Goal: Transaction & Acquisition: Subscribe to service/newsletter

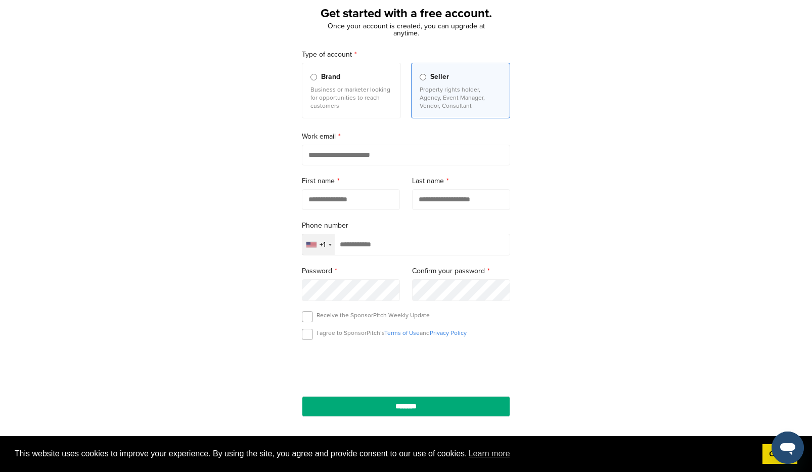
scroll to position [61, 0]
click at [331, 156] on input "email" at bounding box center [406, 154] width 208 height 21
type input "**********"
type input "*******"
type input "******"
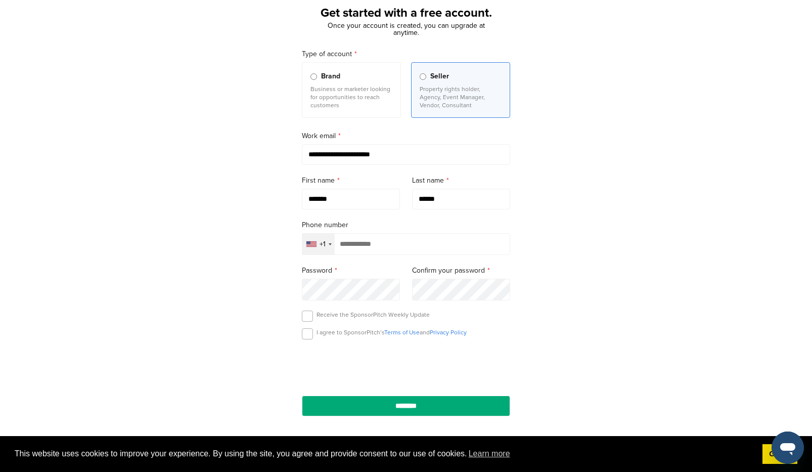
scroll to position [11, 0]
click at [305, 319] on label at bounding box center [307, 316] width 11 height 11
click at [308, 339] on label at bounding box center [307, 333] width 11 height 11
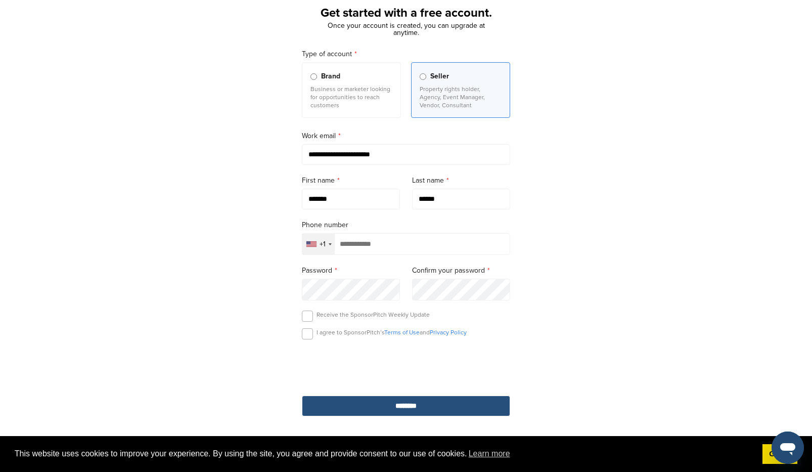
click at [358, 406] on input "********" at bounding box center [406, 406] width 208 height 21
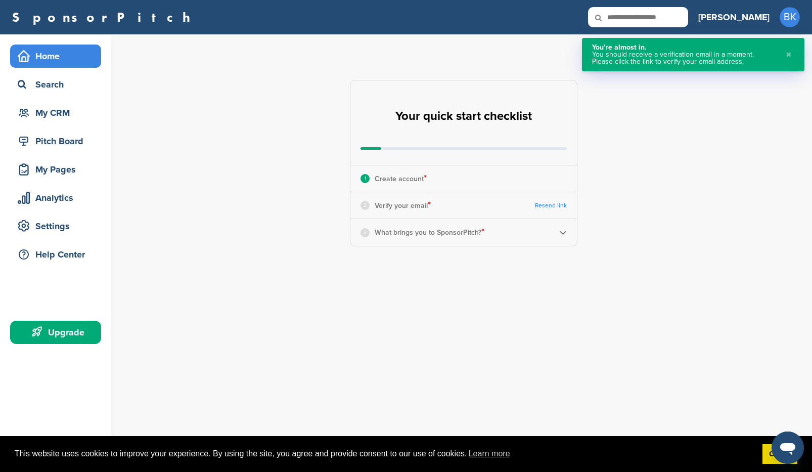
click at [790, 54] on button "✖" at bounding box center [789, 54] width 11 height 21
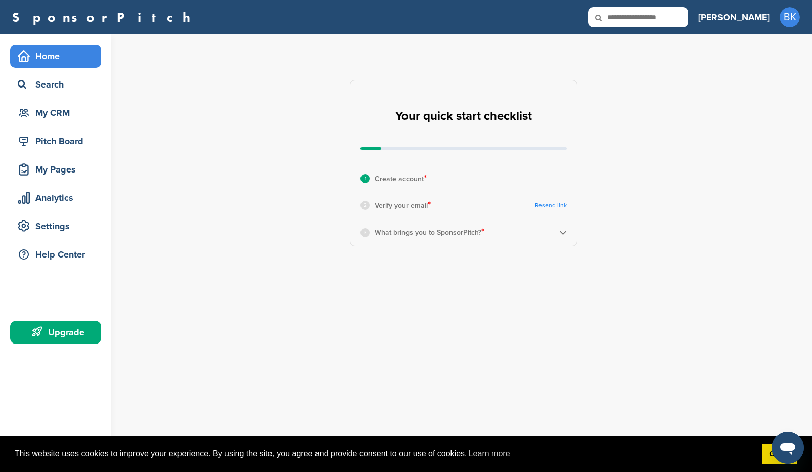
click at [557, 233] on div "3 What brings you to SponsorPitch? *" at bounding box center [464, 232] width 227 height 26
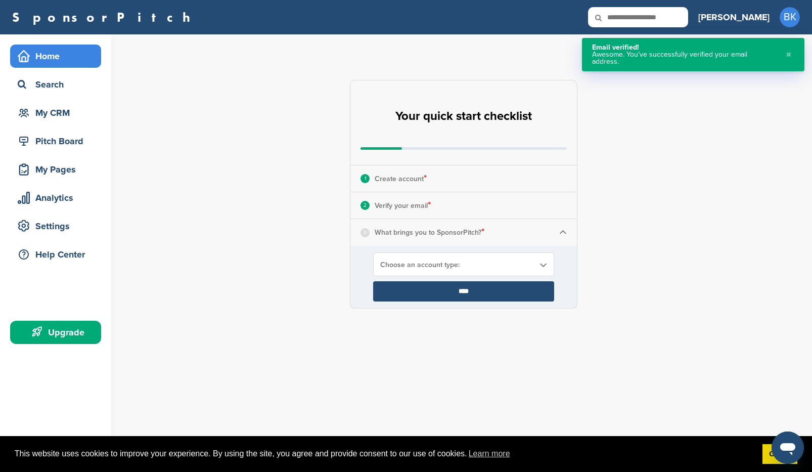
click at [435, 267] on span "Choose an account type:" at bounding box center [457, 265] width 154 height 9
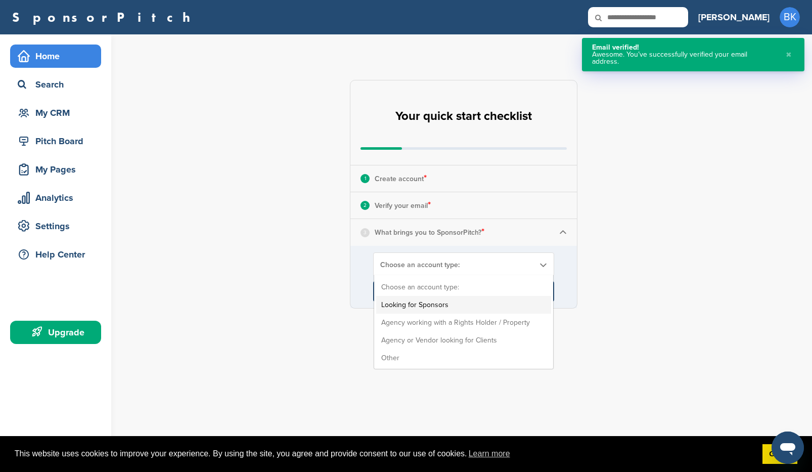
click at [429, 303] on li "Looking for Sponsors" at bounding box center [463, 305] width 175 height 18
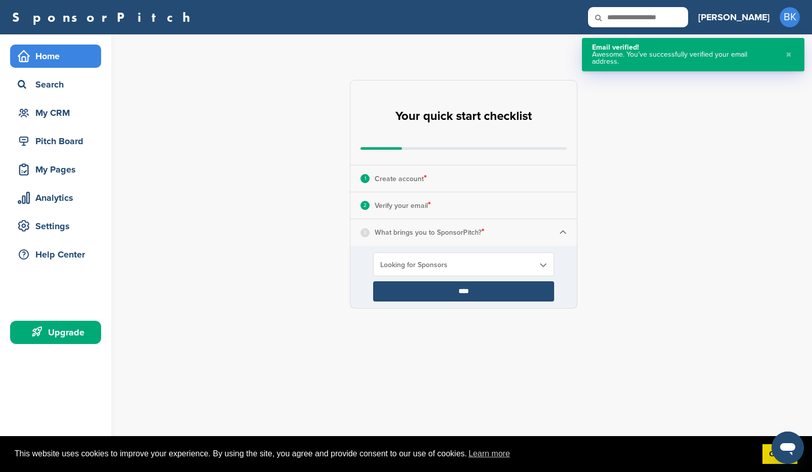
drag, startPoint x: 434, startPoint y: 290, endPoint x: 380, endPoint y: 297, distance: 53.6
click at [433, 290] on input "****" at bounding box center [463, 291] width 181 height 20
click at [467, 291] on input "****" at bounding box center [463, 291] width 181 height 20
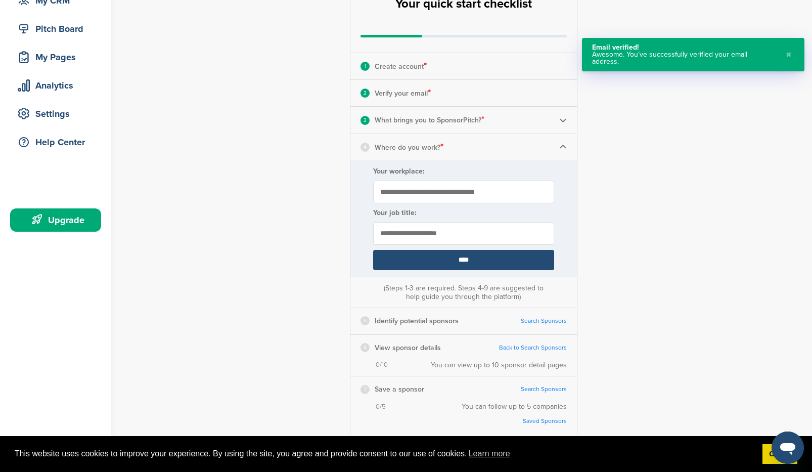
scroll to position [127, 0]
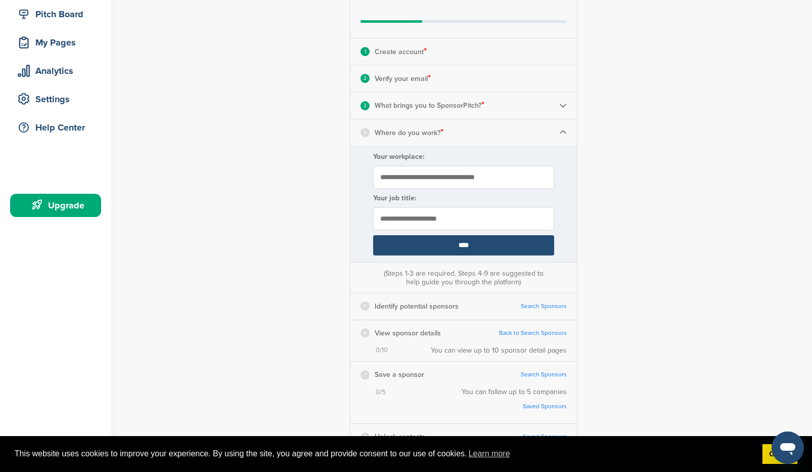
click at [413, 171] on input "Your workplace:" at bounding box center [463, 177] width 181 height 23
type input "**********"
click at [440, 243] on input "****" at bounding box center [463, 245] width 181 height 20
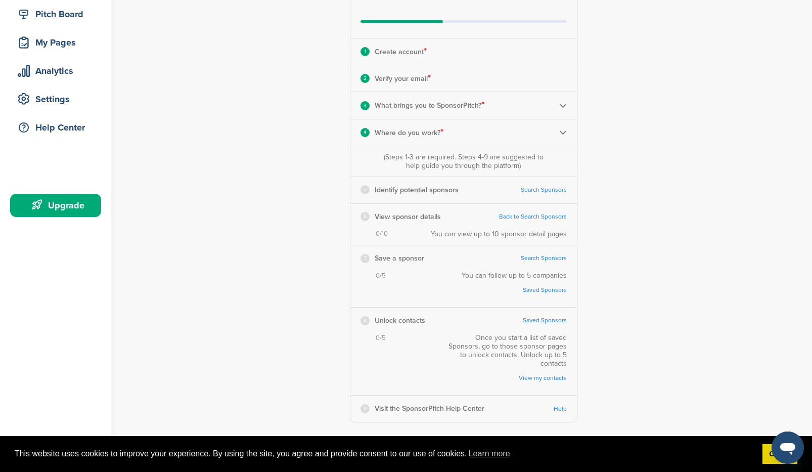
click at [535, 188] on link "Search Sponsors" at bounding box center [544, 190] width 46 height 8
click at [65, 206] on div "Upgrade" at bounding box center [58, 205] width 86 height 18
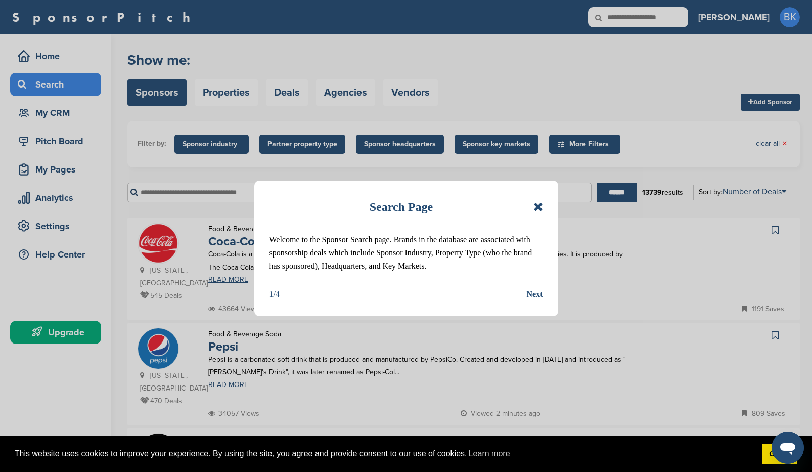
click at [534, 291] on div "Next" at bounding box center [535, 294] width 16 height 13
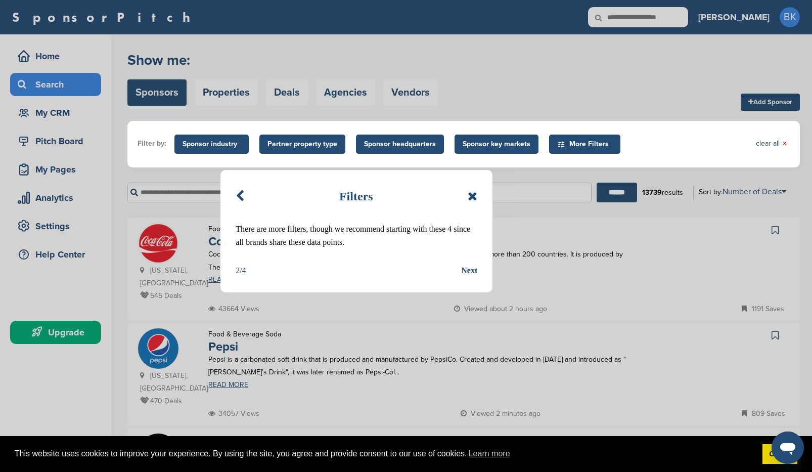
click at [468, 270] on div "Next" at bounding box center [469, 270] width 16 height 13
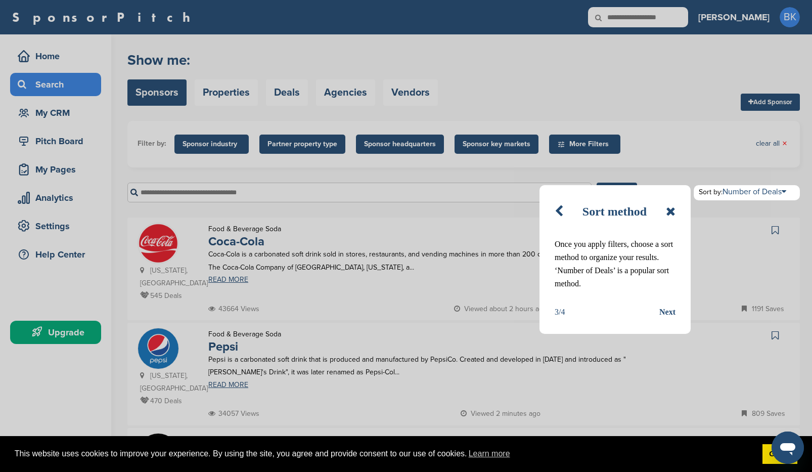
click at [667, 307] on div "Next" at bounding box center [668, 312] width 16 height 13
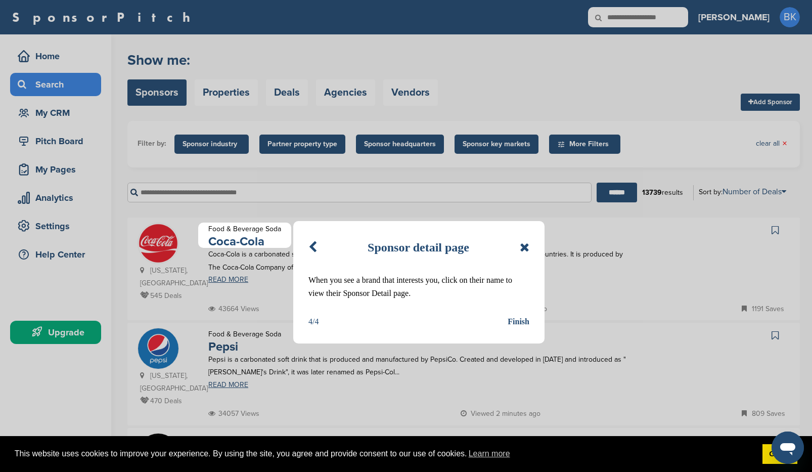
click at [312, 243] on icon at bounding box center [313, 247] width 9 height 12
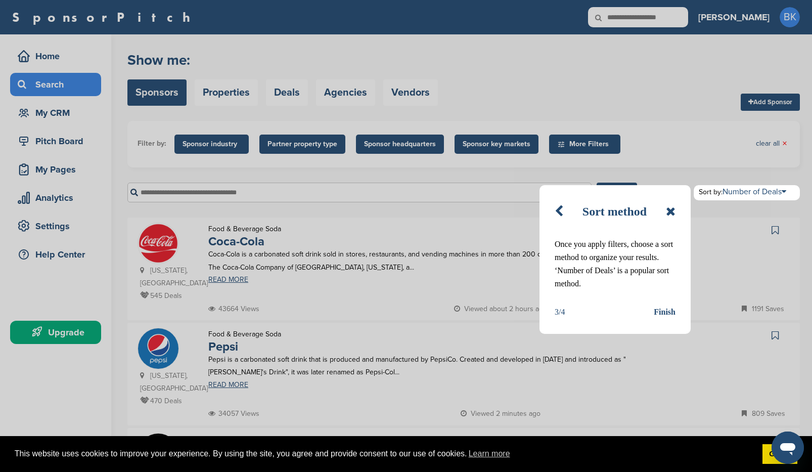
click at [562, 210] on icon at bounding box center [559, 211] width 9 height 12
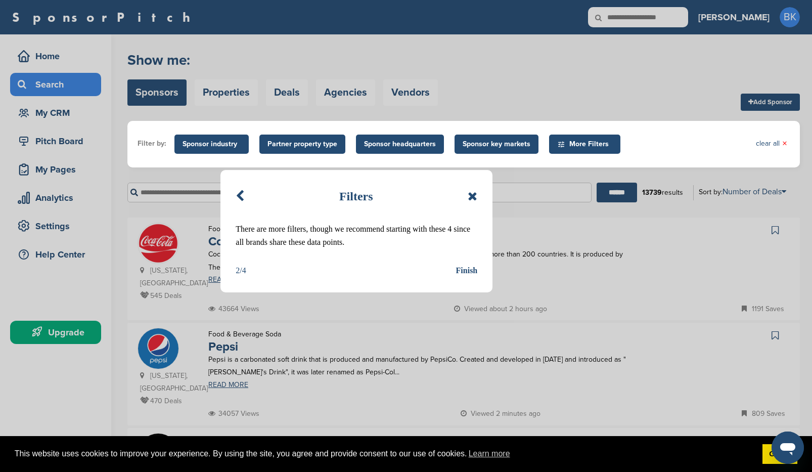
click at [236, 195] on icon at bounding box center [240, 196] width 9 height 12
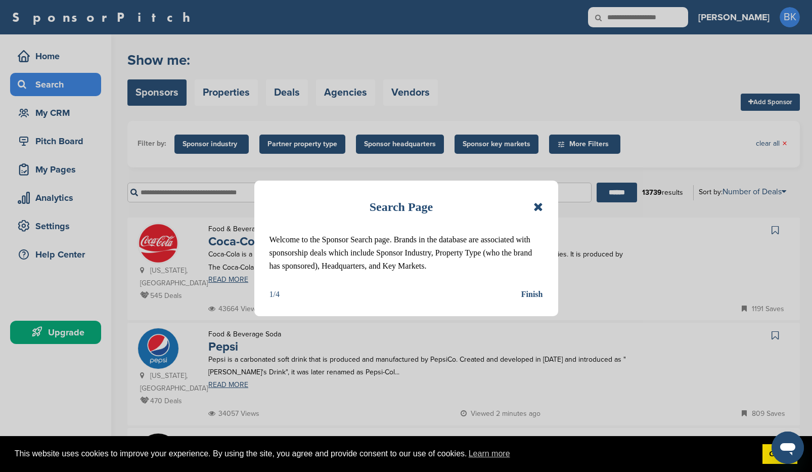
click at [527, 295] on div "Finish" at bounding box center [533, 294] width 22 height 13
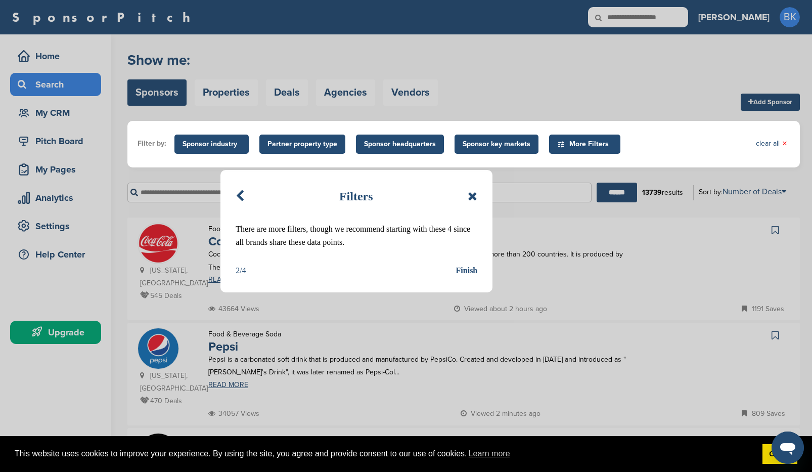
click at [466, 272] on div "Finish" at bounding box center [467, 270] width 22 height 13
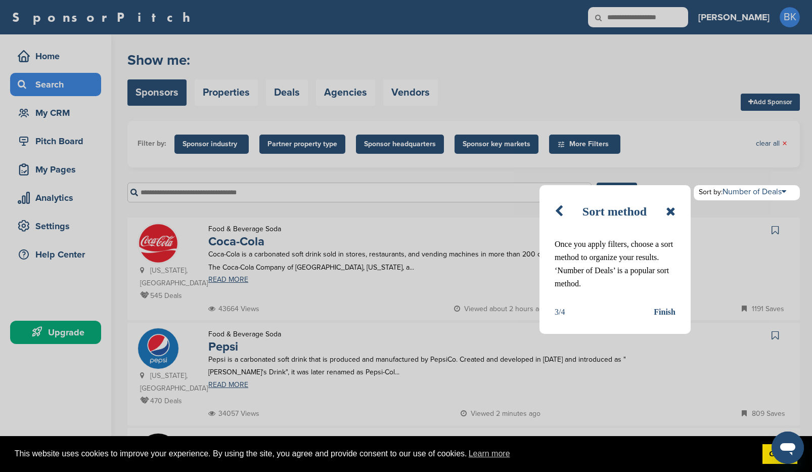
click at [662, 312] on div "Finish" at bounding box center [665, 312] width 22 height 13
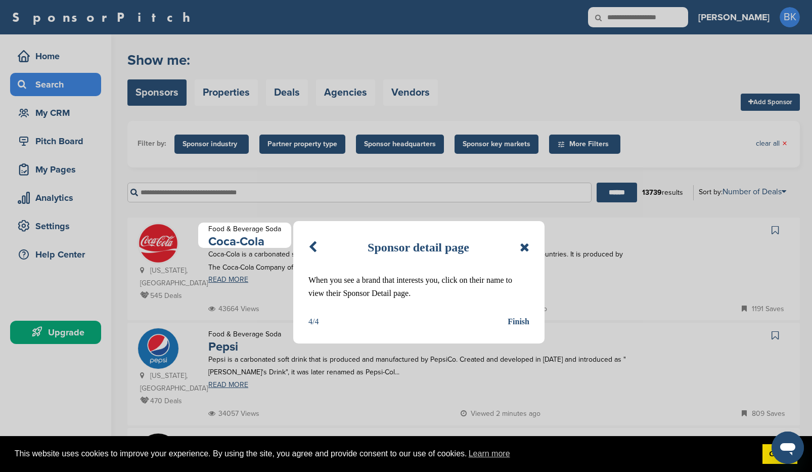
click at [515, 318] on div "Finish" at bounding box center [519, 321] width 22 height 13
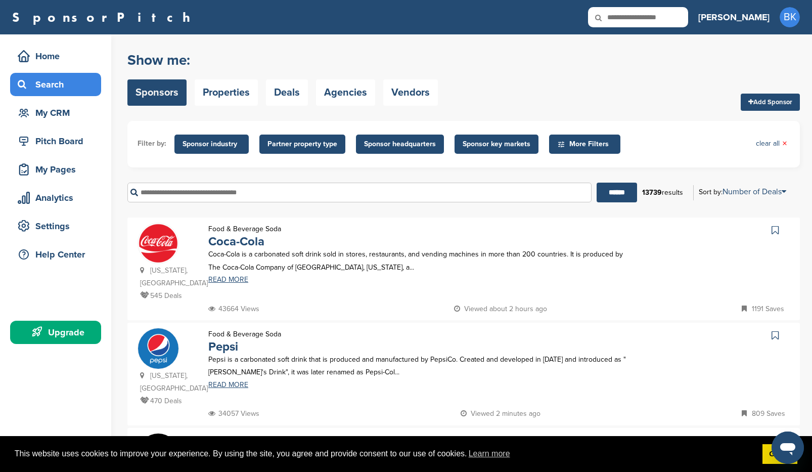
click at [282, 143] on span "Partner property type" at bounding box center [303, 144] width 70 height 11
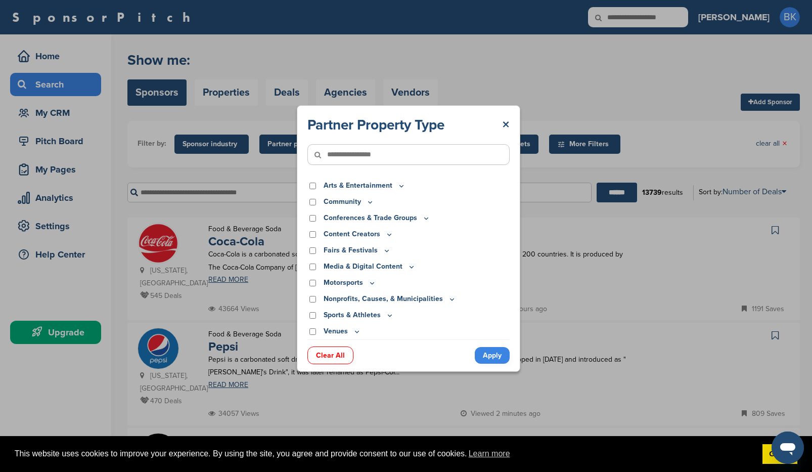
click at [399, 185] on icon at bounding box center [402, 186] width 8 height 9
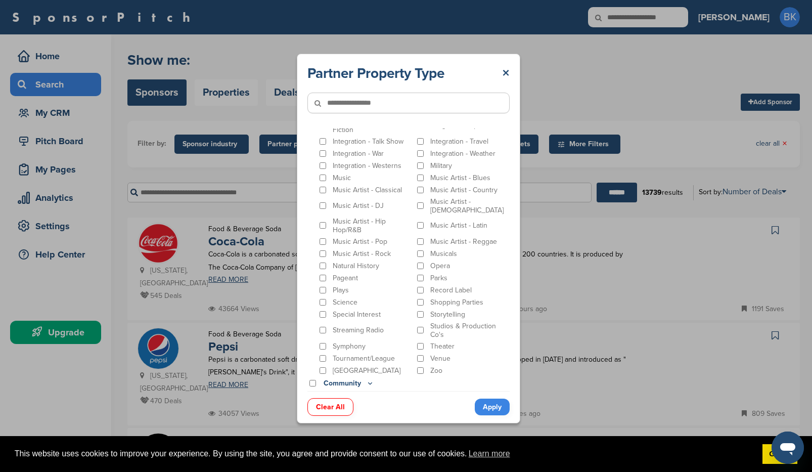
scroll to position [259, 0]
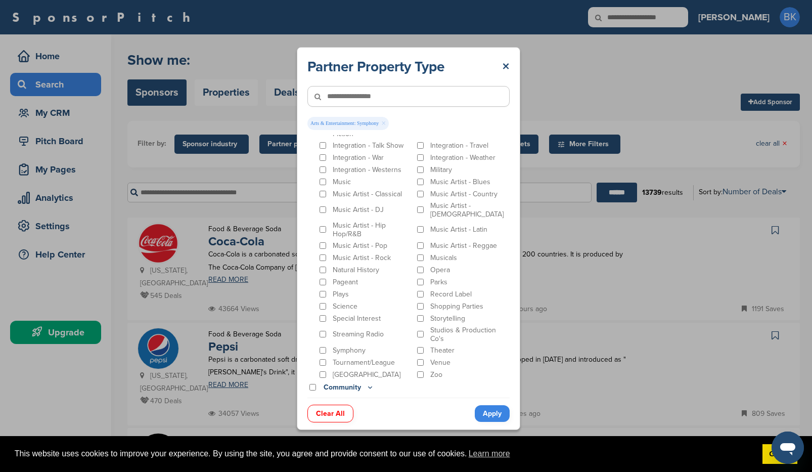
click at [491, 413] on link "Apply" at bounding box center [492, 413] width 35 height 17
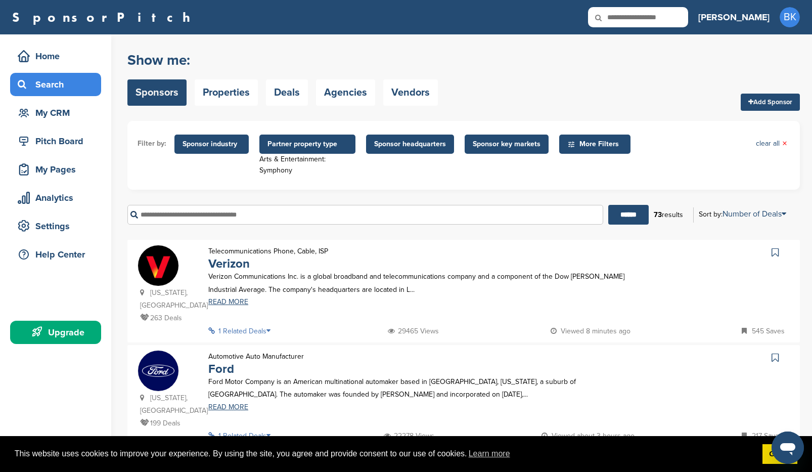
click at [270, 331] on icon at bounding box center [272, 330] width 10 height 7
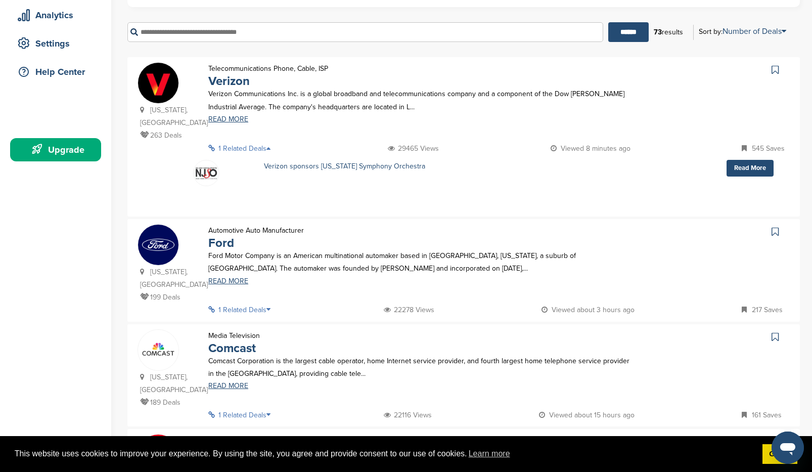
scroll to position [185, 0]
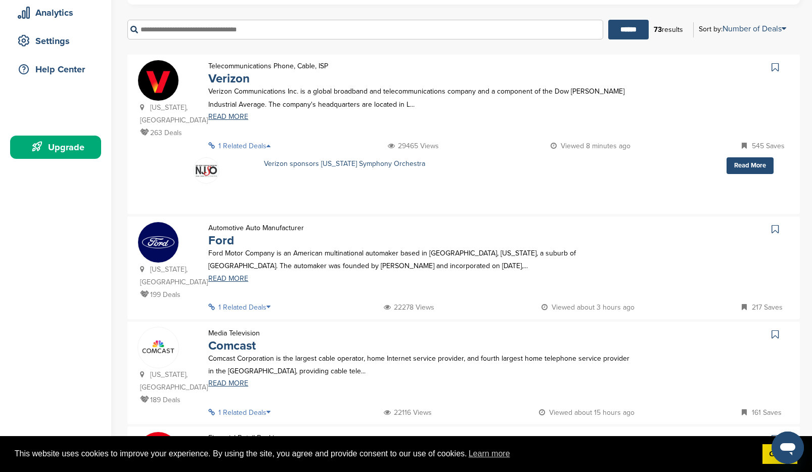
click at [262, 301] on p "1 Related Deals" at bounding box center [242, 307] width 68 height 13
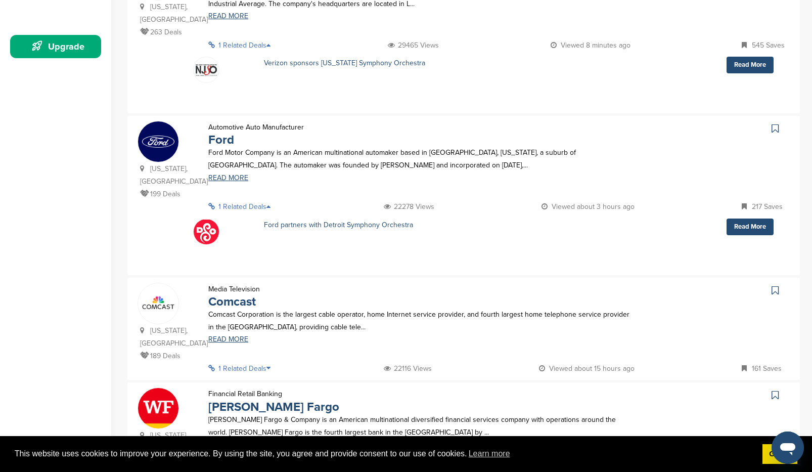
scroll to position [286, 0]
click at [270, 364] on icon at bounding box center [272, 367] width 10 height 7
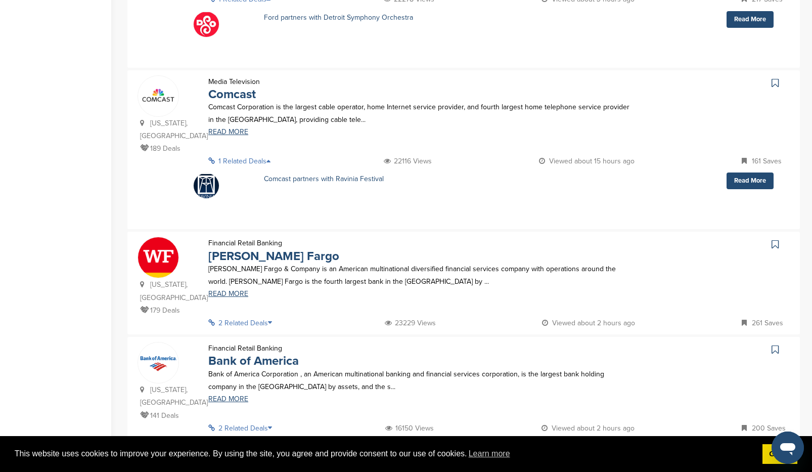
scroll to position [494, 0]
click at [273, 319] on icon at bounding box center [273, 322] width 10 height 7
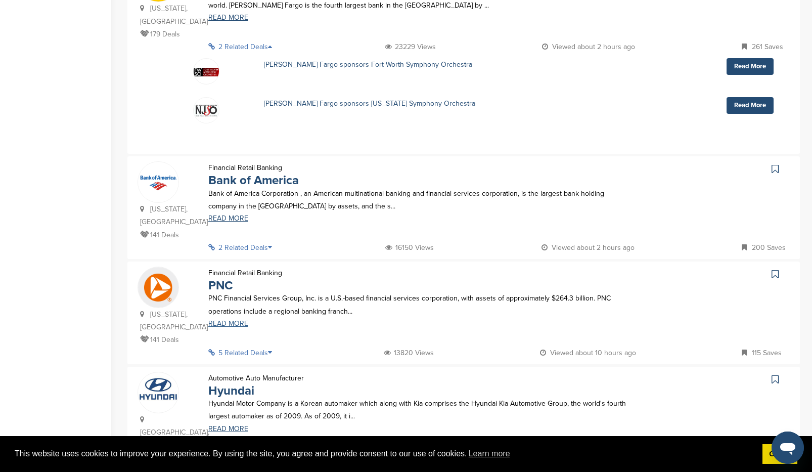
scroll to position [767, 0]
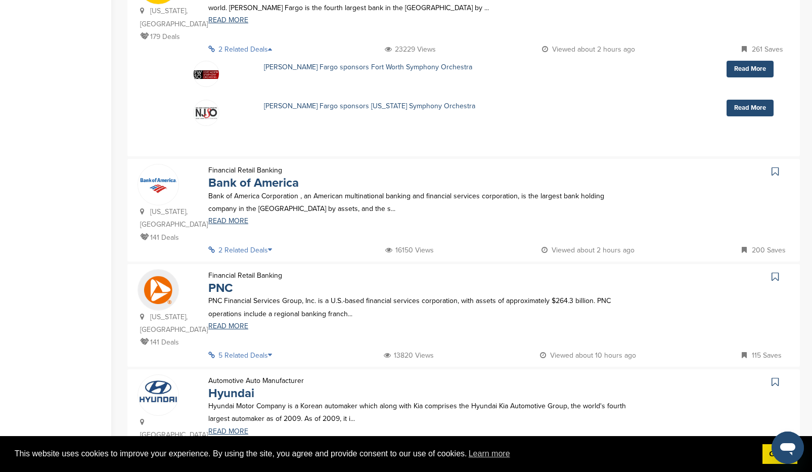
click at [266, 244] on p "2 Related Deals" at bounding box center [243, 250] width 70 height 13
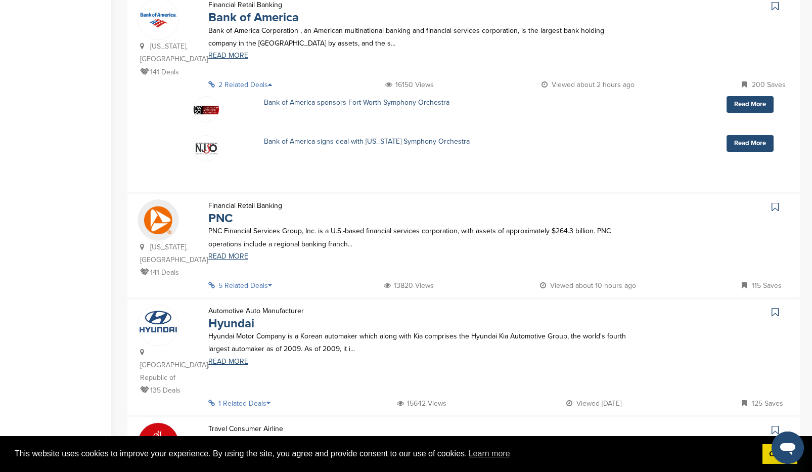
scroll to position [934, 0]
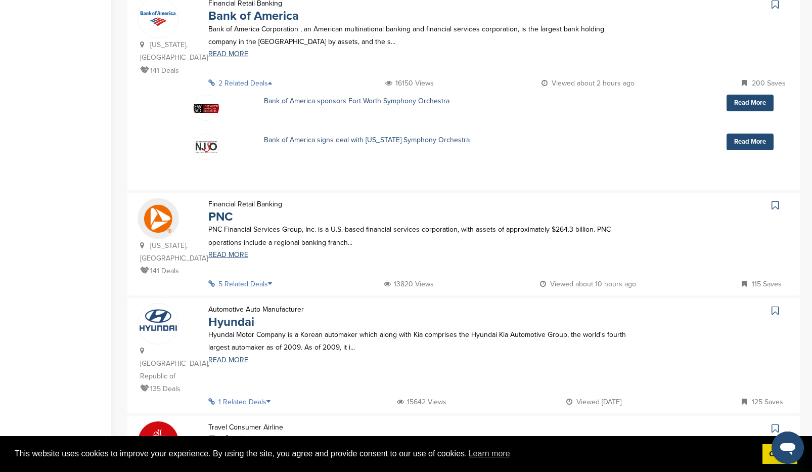
click at [268, 278] on p "5 Related Deals" at bounding box center [243, 284] width 70 height 13
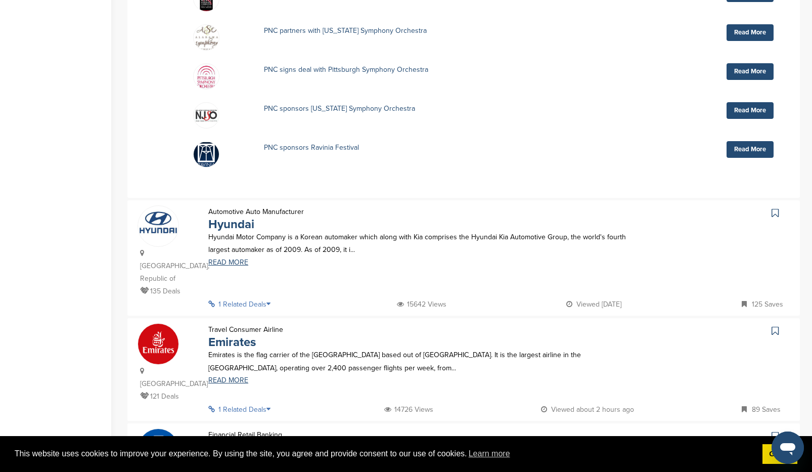
scroll to position [1246, 0]
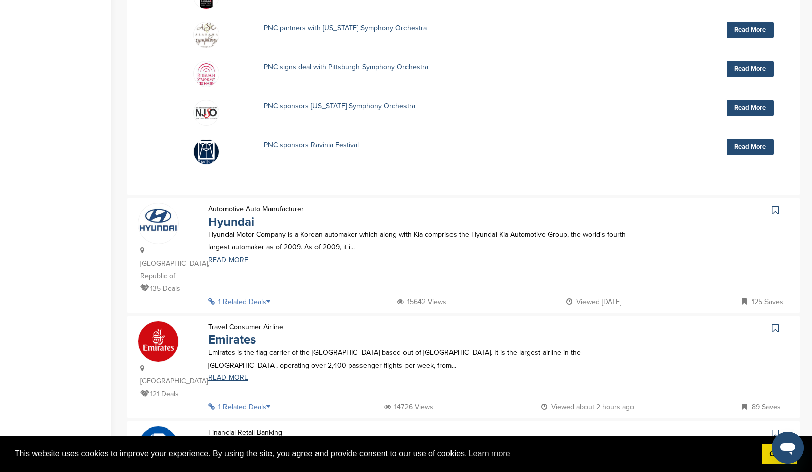
click at [256, 295] on p "1 Related Deals" at bounding box center [242, 301] width 68 height 13
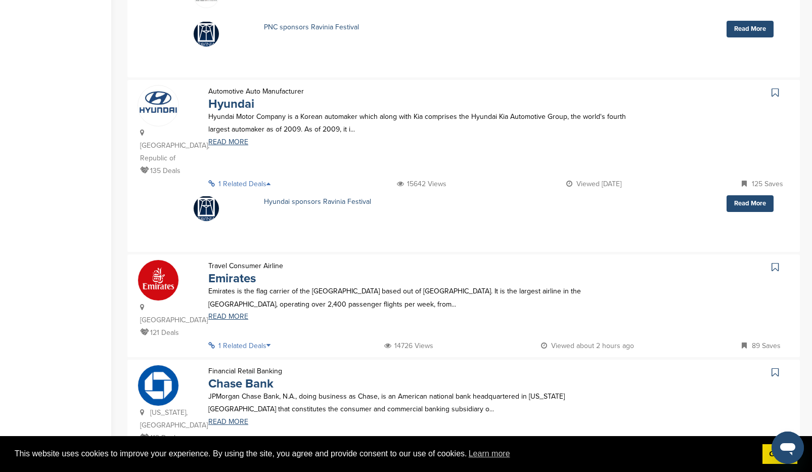
scroll to position [1385, 0]
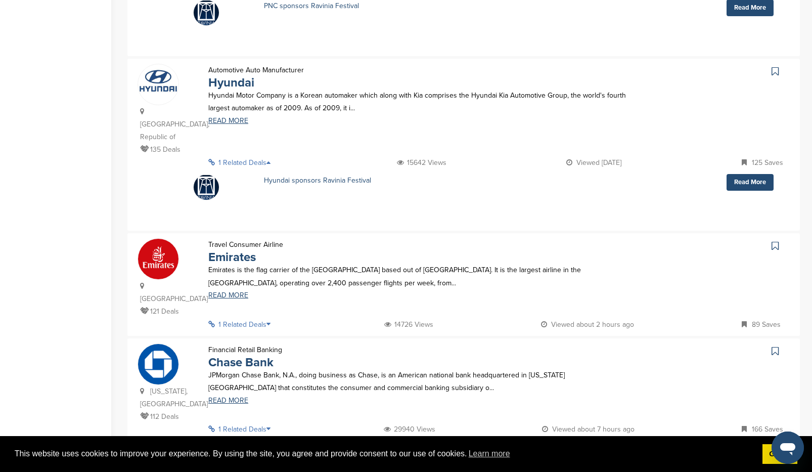
click at [263, 318] on p "1 Related Deals" at bounding box center [242, 324] width 68 height 13
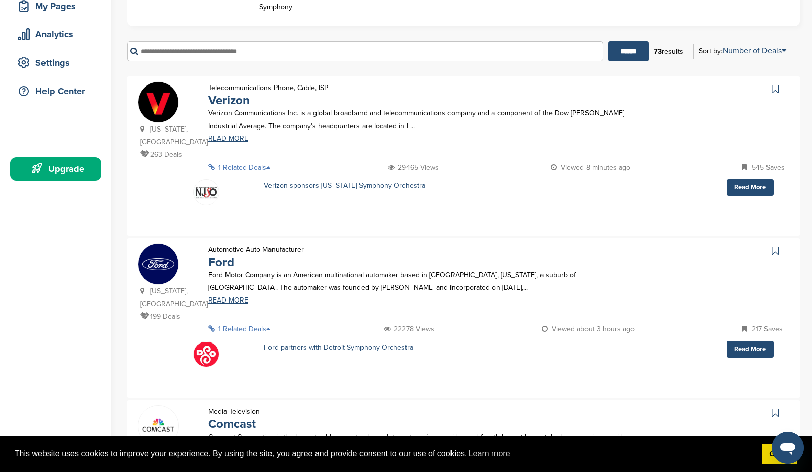
scroll to position [0, 0]
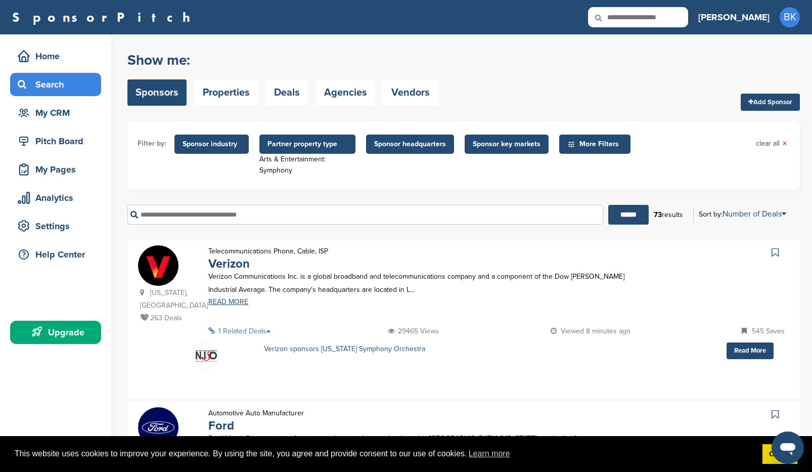
click at [497, 142] on span "Sponsor key markets" at bounding box center [507, 144] width 68 height 11
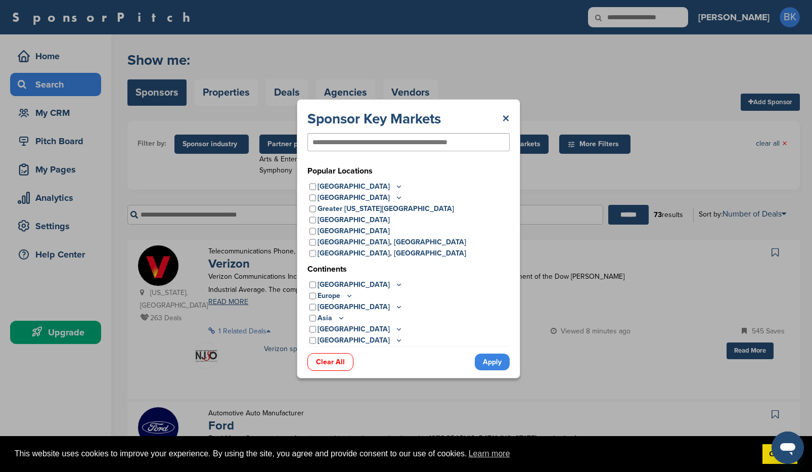
click at [395, 186] on icon at bounding box center [399, 186] width 8 height 9
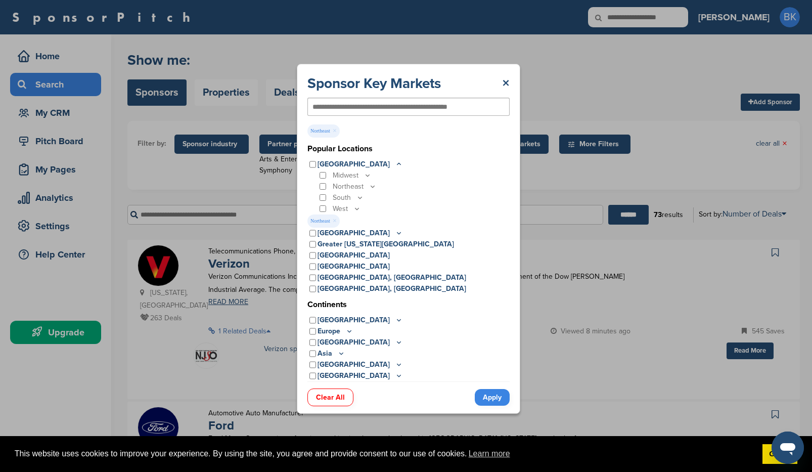
click at [372, 186] on icon at bounding box center [373, 186] width 8 height 9
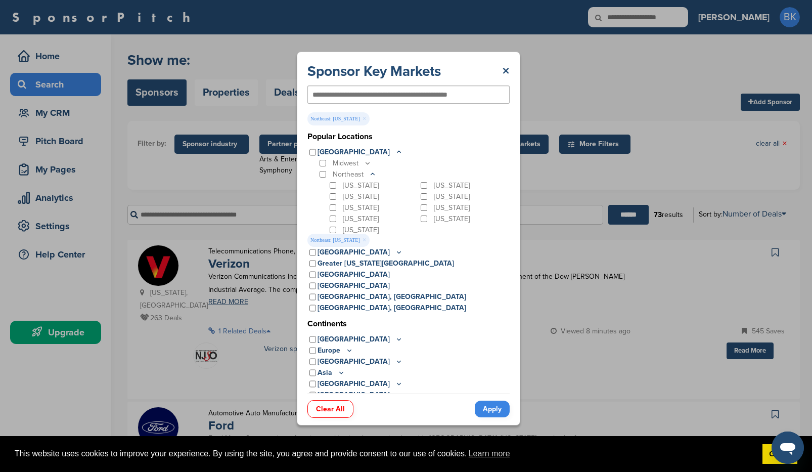
click at [484, 408] on link "Apply" at bounding box center [492, 409] width 35 height 17
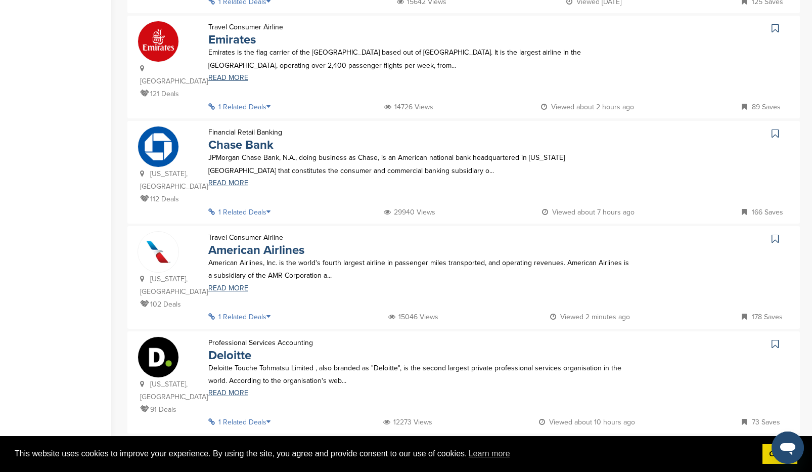
scroll to position [871, 0]
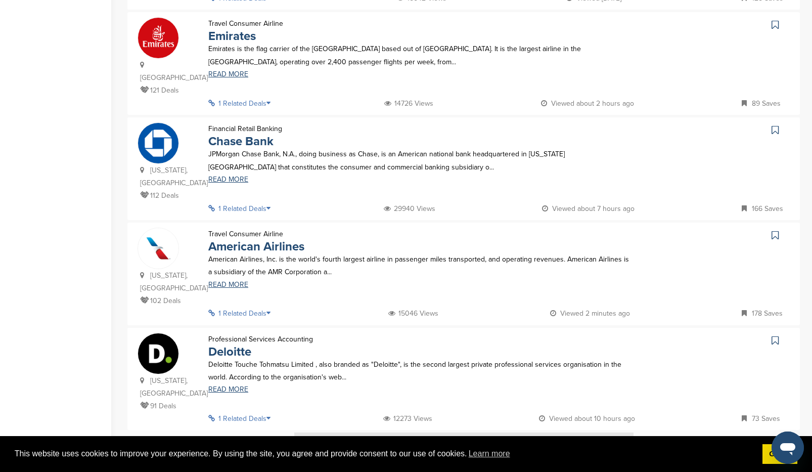
click at [270, 415] on icon at bounding box center [272, 418] width 10 height 7
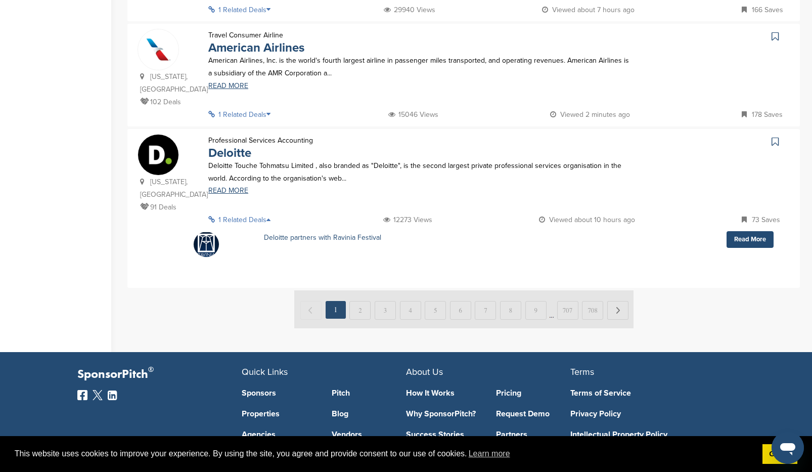
scroll to position [1070, 0]
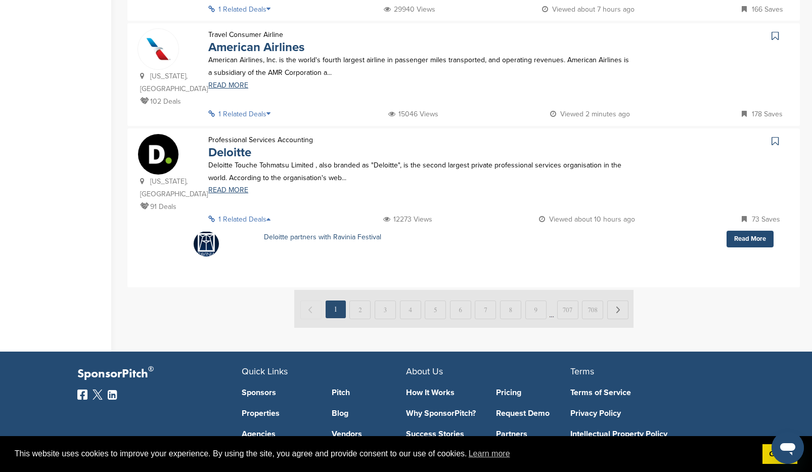
click at [359, 290] on img at bounding box center [463, 309] width 339 height 38
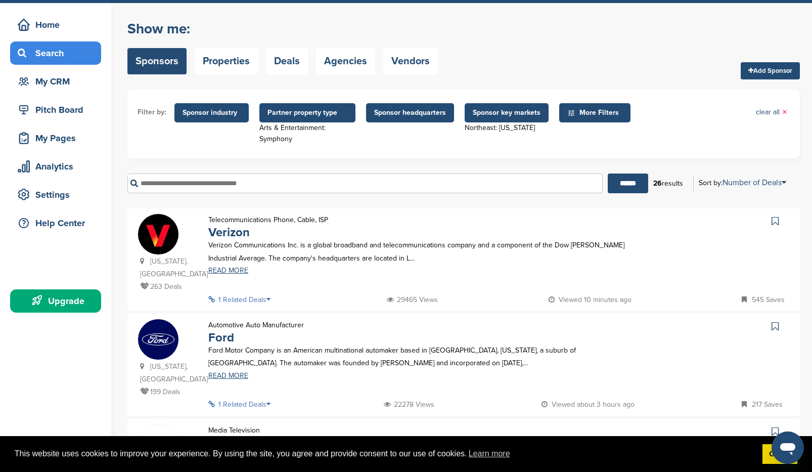
scroll to position [0, 0]
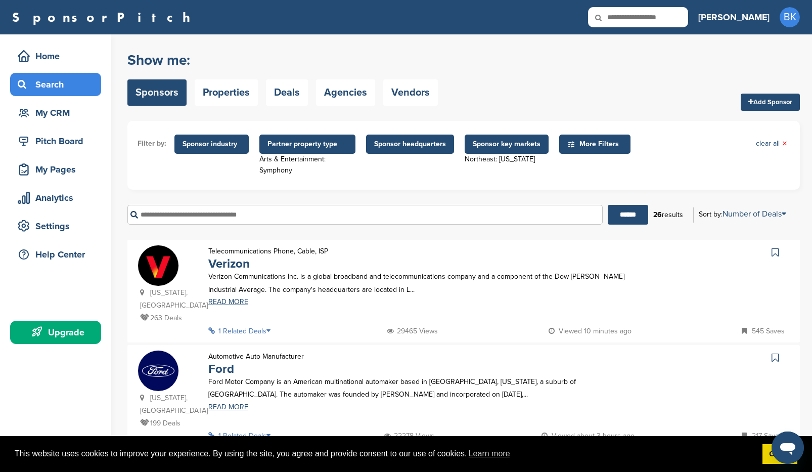
click at [516, 149] on span "Sponsor key markets" at bounding box center [507, 144] width 68 height 11
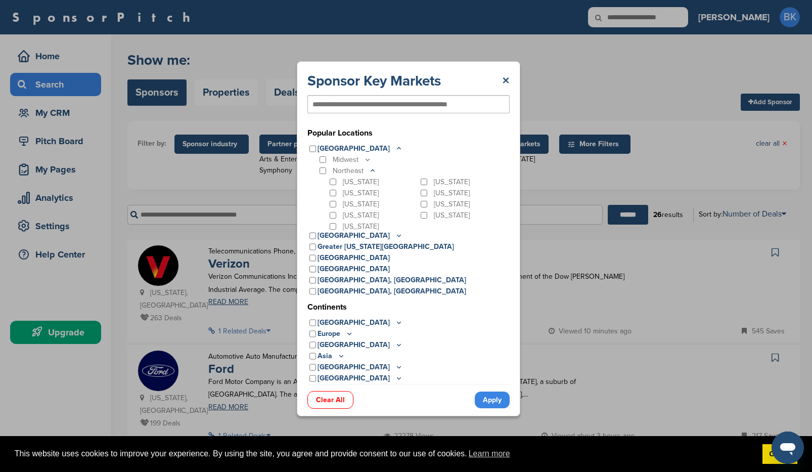
click at [398, 147] on icon at bounding box center [400, 148] width 4 height 2
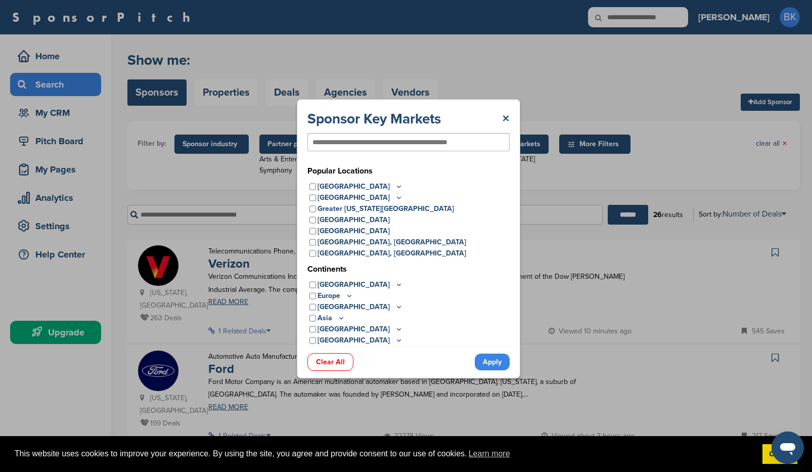
click at [491, 362] on link "Apply" at bounding box center [492, 362] width 35 height 17
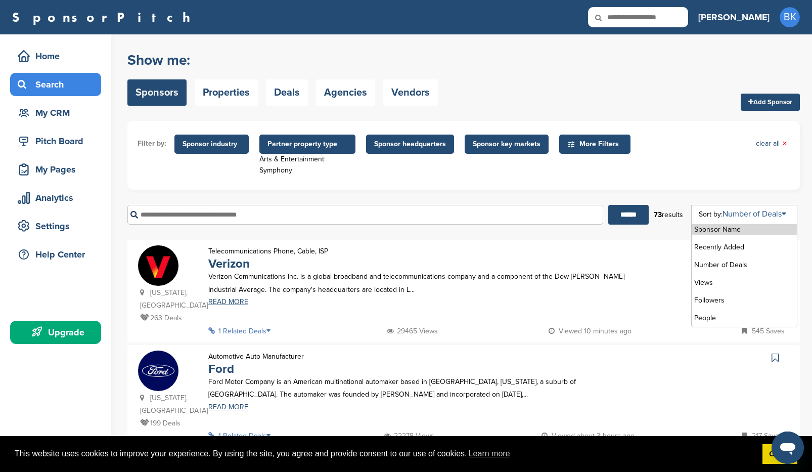
click at [763, 213] on link "Number of Deals" at bounding box center [755, 214] width 64 height 10
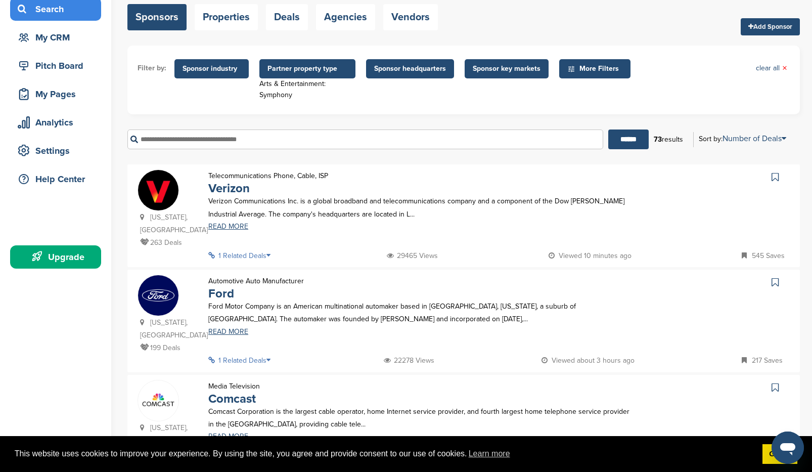
scroll to position [78, 0]
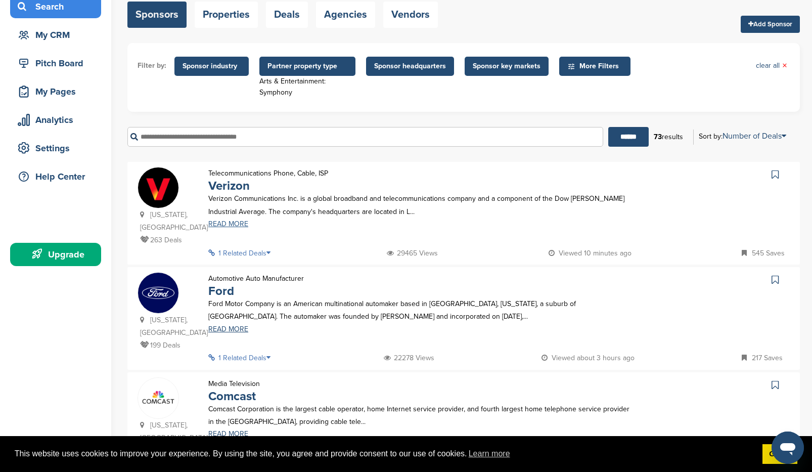
click at [243, 225] on link "READ MORE" at bounding box center [420, 224] width 424 height 7
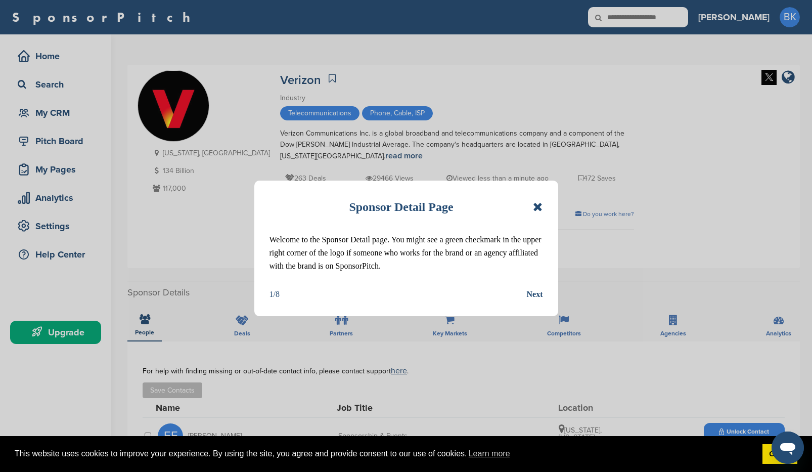
click at [533, 291] on div "Next" at bounding box center [535, 294] width 16 height 13
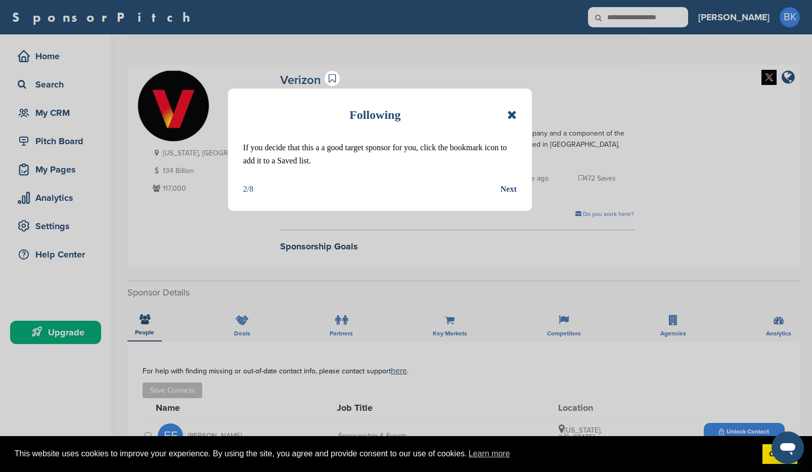
click at [511, 190] on div "Next" at bounding box center [509, 189] width 16 height 13
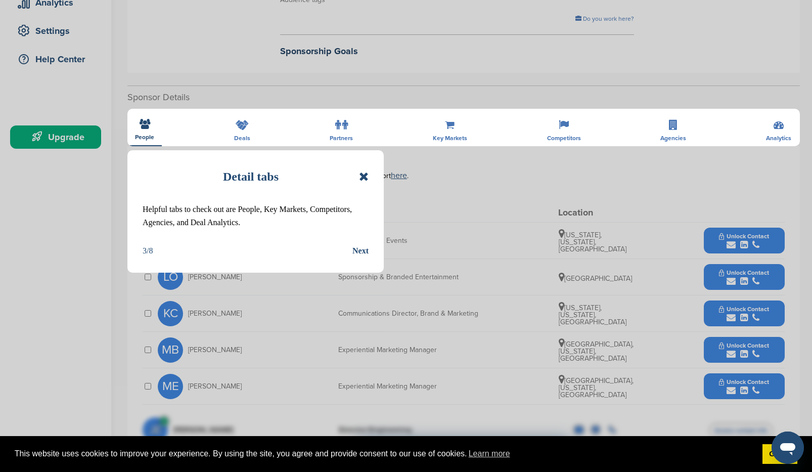
scroll to position [196, 0]
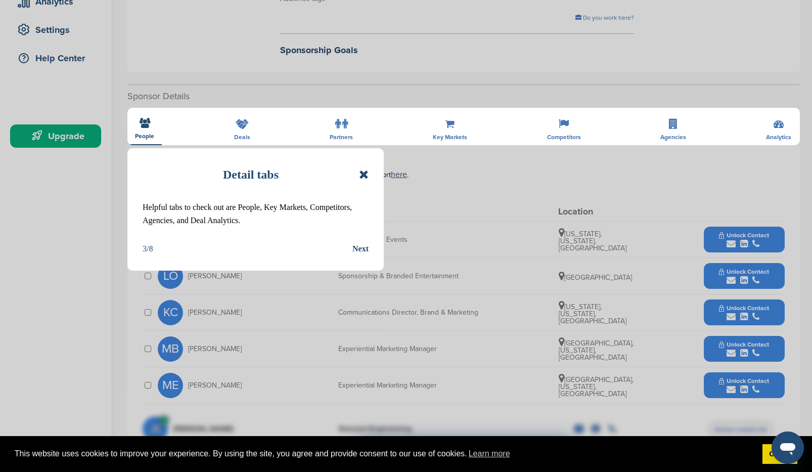
click at [362, 248] on div "Next" at bounding box center [361, 248] width 16 height 13
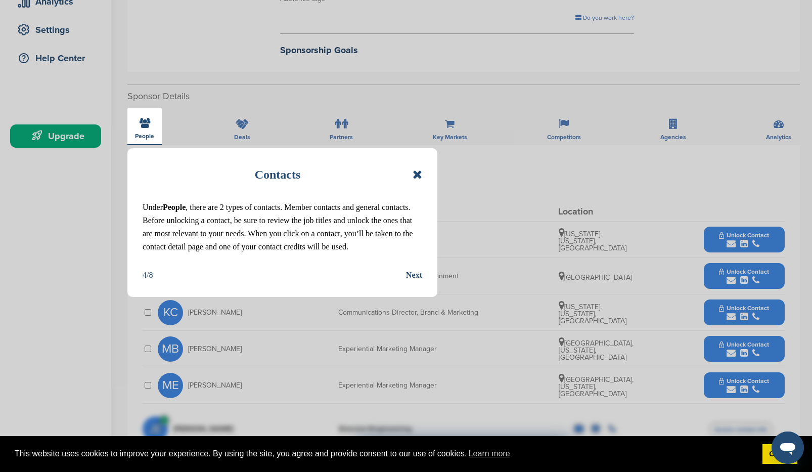
click at [410, 273] on div "Next" at bounding box center [414, 275] width 16 height 13
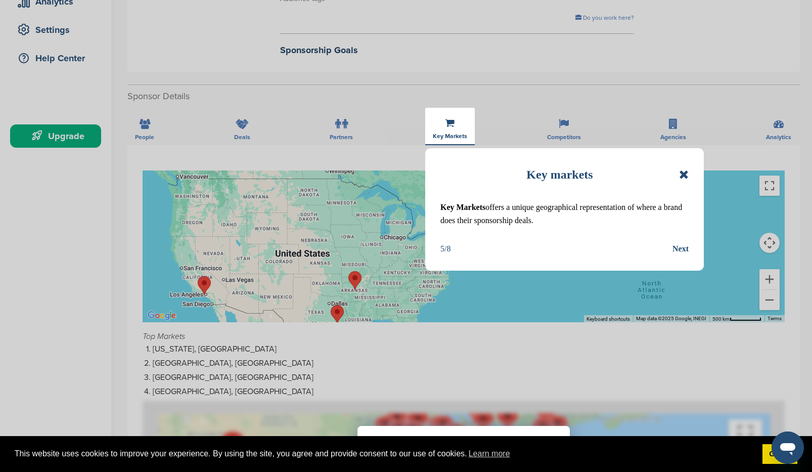
click at [682, 250] on div "Next" at bounding box center [681, 248] width 16 height 13
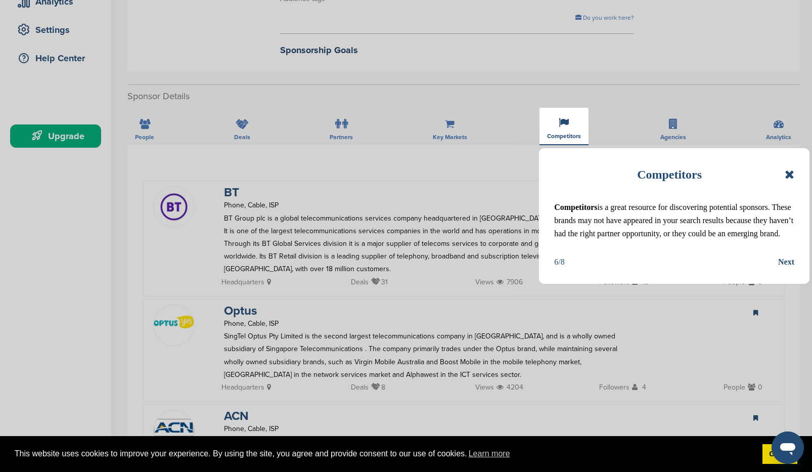
click at [787, 262] on div "Next" at bounding box center [787, 261] width 16 height 13
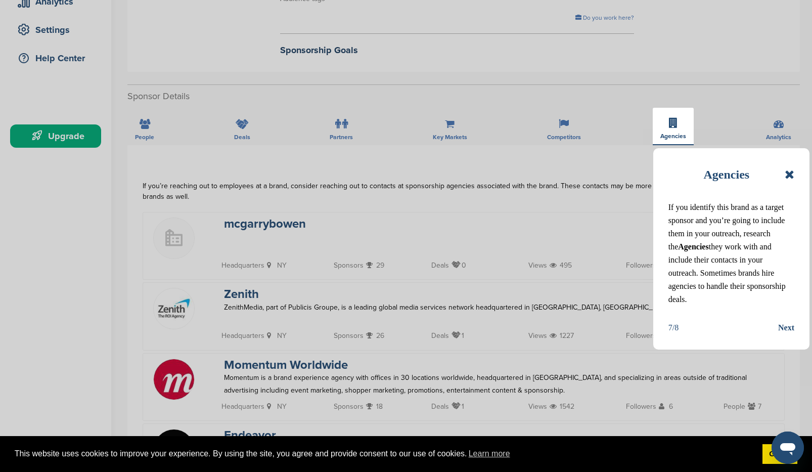
click at [786, 321] on div "Next" at bounding box center [787, 327] width 16 height 13
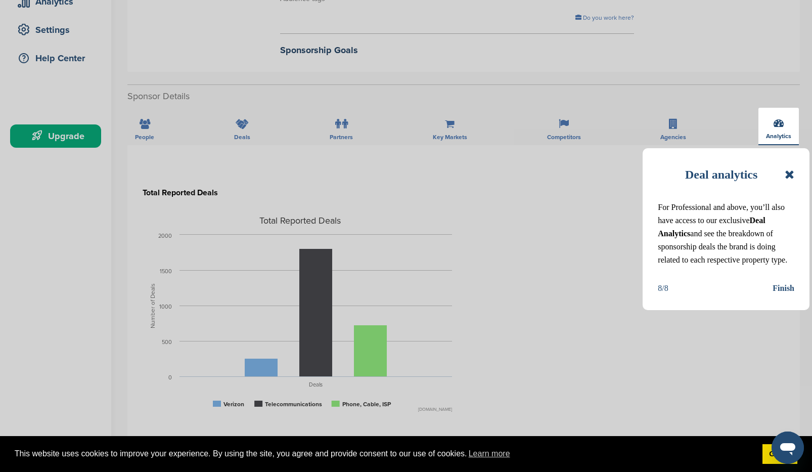
click at [782, 289] on div "Finish" at bounding box center [784, 288] width 22 height 13
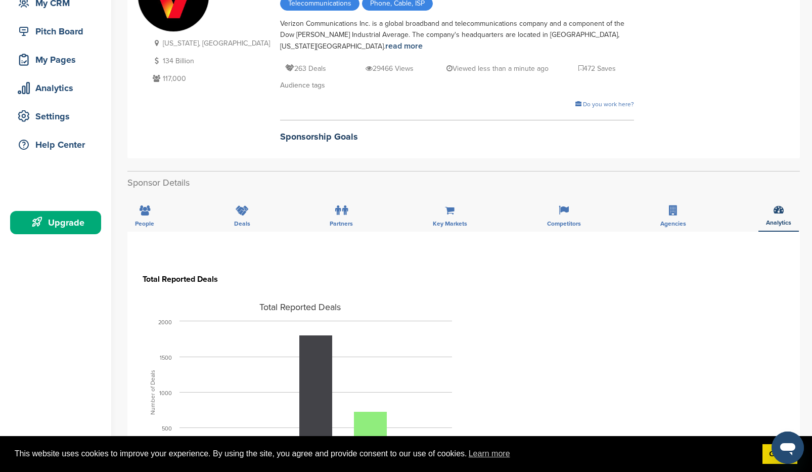
scroll to position [0, 0]
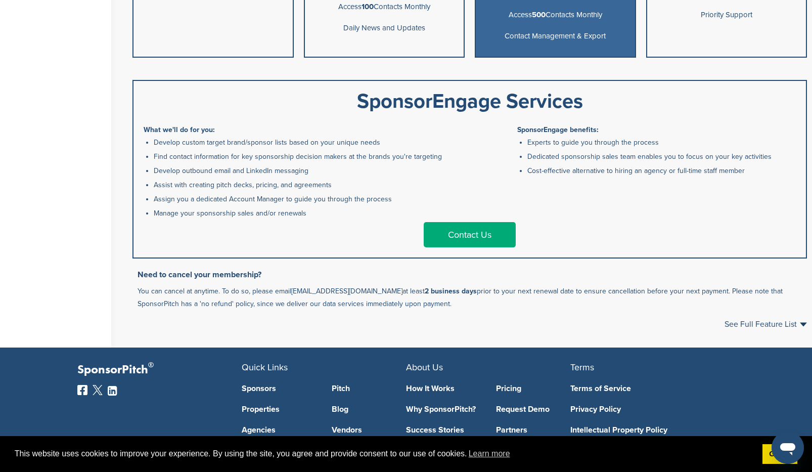
scroll to position [456, 0]
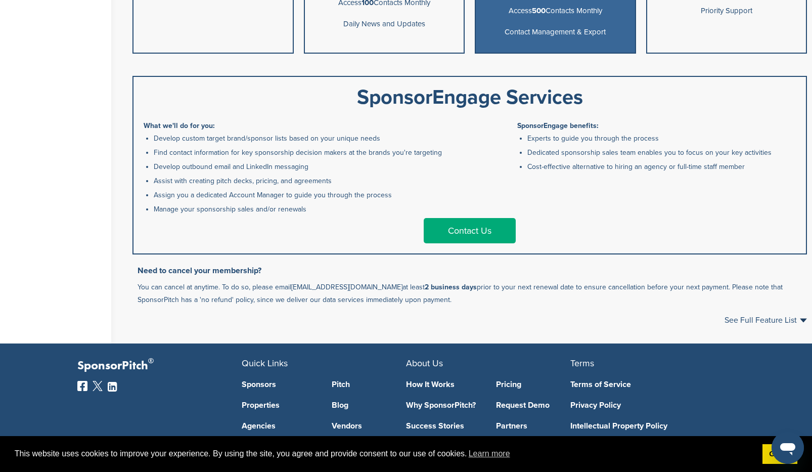
click at [448, 230] on link "Contact Us" at bounding box center [470, 230] width 92 height 25
